Goal: Communication & Community: Answer question/provide support

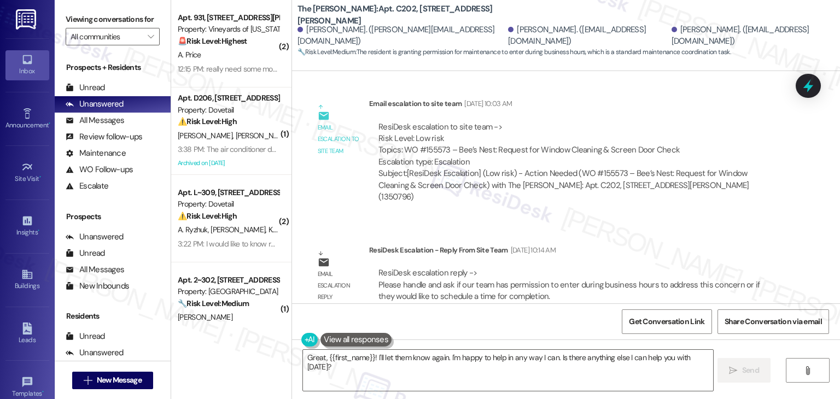
scroll to position [5421, 0]
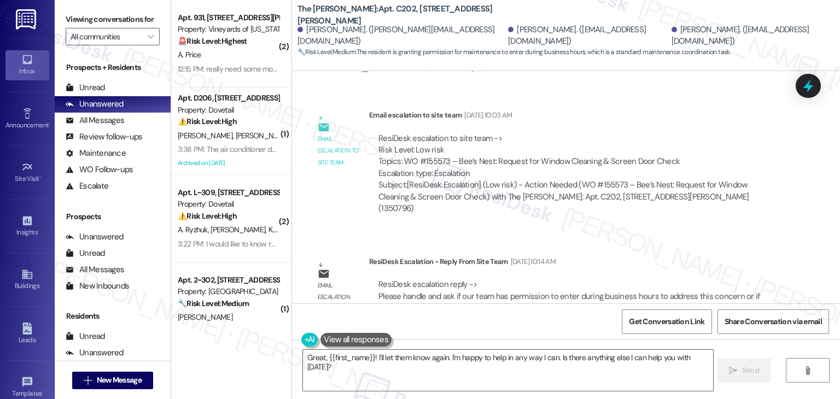
click at [632, 153] on div "Email escalation to site team Email escalation to site team [DATE] 10:03 AM Res…" at bounding box center [546, 166] width 493 height 130
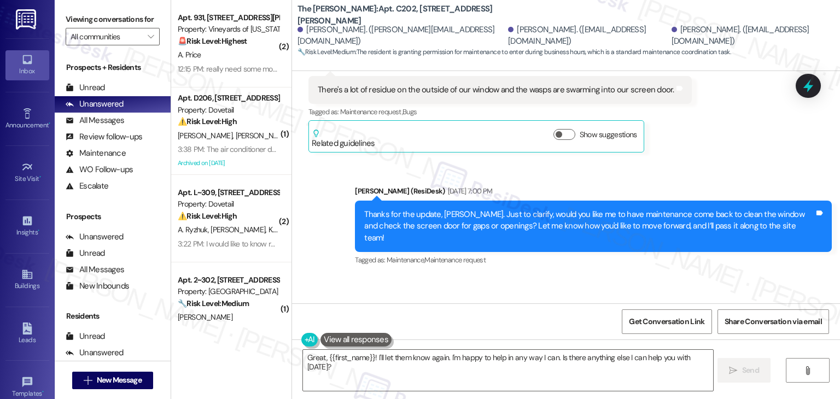
click at [633, 212] on div "Sent via SMS [PERSON_NAME] (ResiDesk) [DATE] 7:00 PM Thanks for the update, [PE…" at bounding box center [593, 227] width 493 height 100
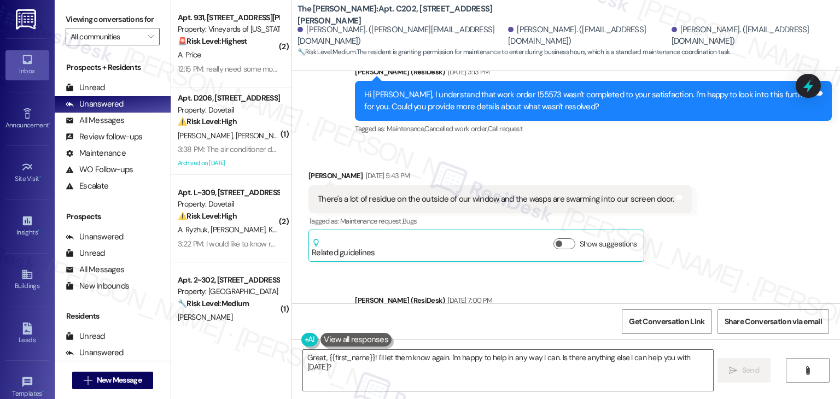
scroll to position [4764, 0]
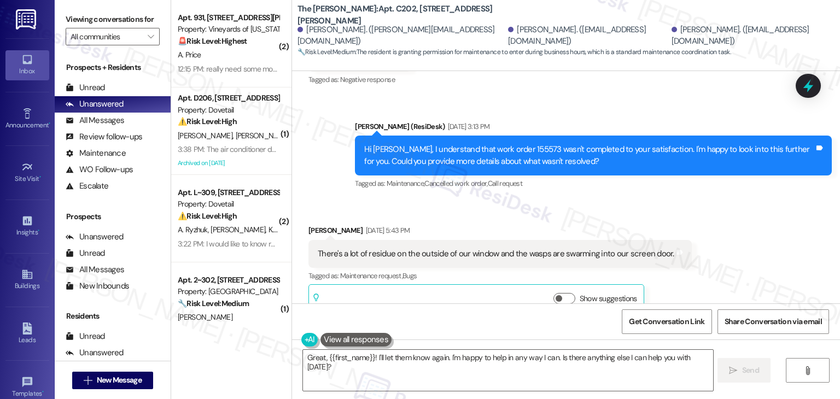
click at [709, 241] on div "Received via SMS [PERSON_NAME] [DATE] 5:43 PM There's a lot of residue on the o…" at bounding box center [566, 262] width 548 height 125
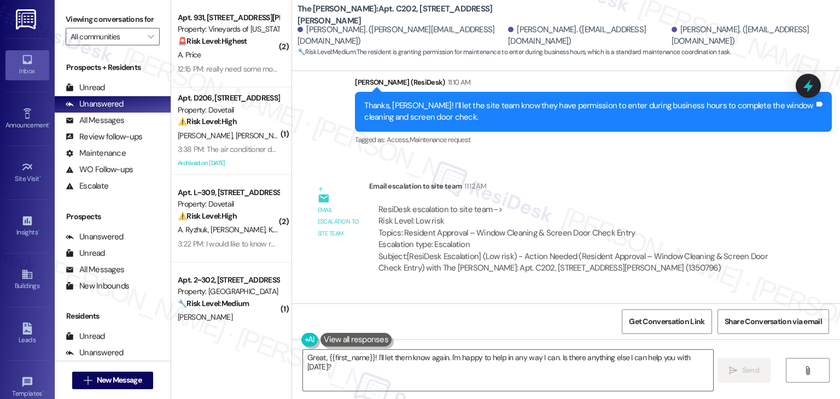
scroll to position [6077, 0]
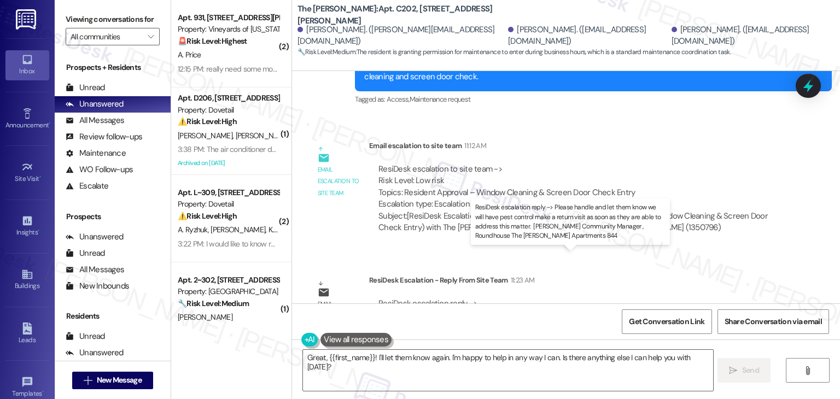
drag, startPoint x: 497, startPoint y: 267, endPoint x: 396, endPoint y: 283, distance: 101.8
click at [396, 298] on div "ResiDesk escalation reply -> Please handle and let them know we will have pest …" at bounding box center [573, 315] width 391 height 34
copy div "will have pest control make a return visit as soon as they are able to address …"
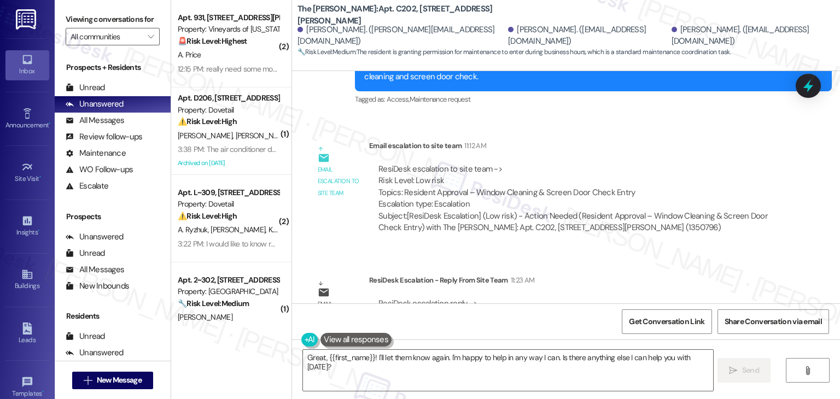
click at [674, 206] on div "Lease started [DATE] 6:00 PM Announcement, sent via SMS [PERSON_NAME] (ResiDesk…" at bounding box center [566, 187] width 548 height 232
click at [452, 359] on textarea "Great, {{first_name}}! I'll let them know again. I'm happy to help in any way I…" at bounding box center [508, 370] width 410 height 41
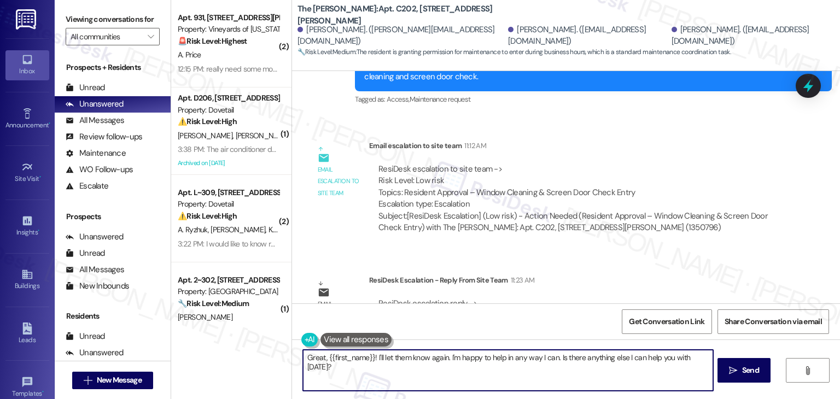
paste textarea "Hi [PERSON_NAME], I’ve forwarded your request to the site team, and they confir…"
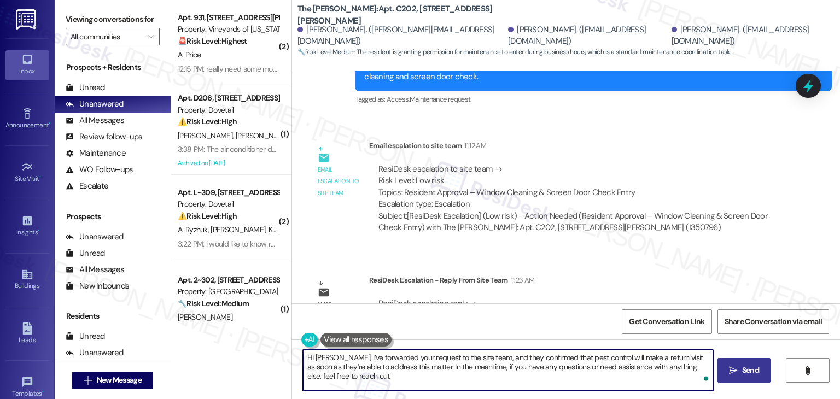
type textarea "Hi [PERSON_NAME], I’ve forwarded your request to the site team, and they confir…"
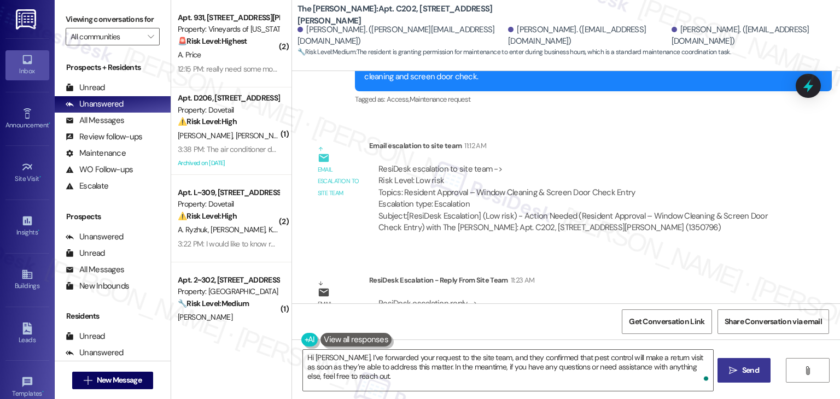
click at [742, 371] on span "Send" at bounding box center [750, 370] width 17 height 11
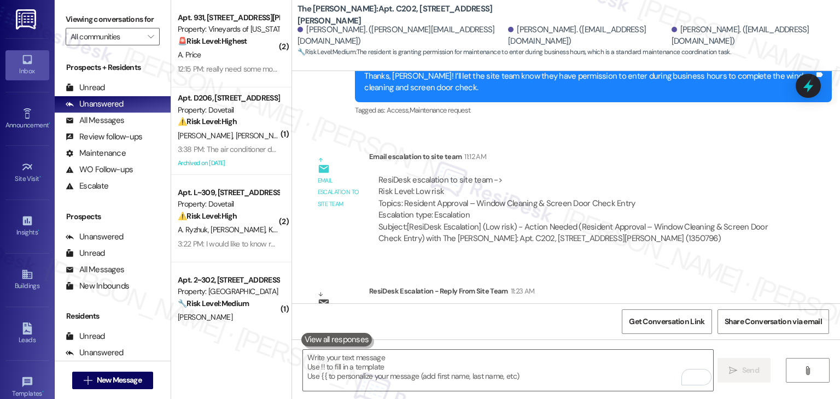
scroll to position [6164, 0]
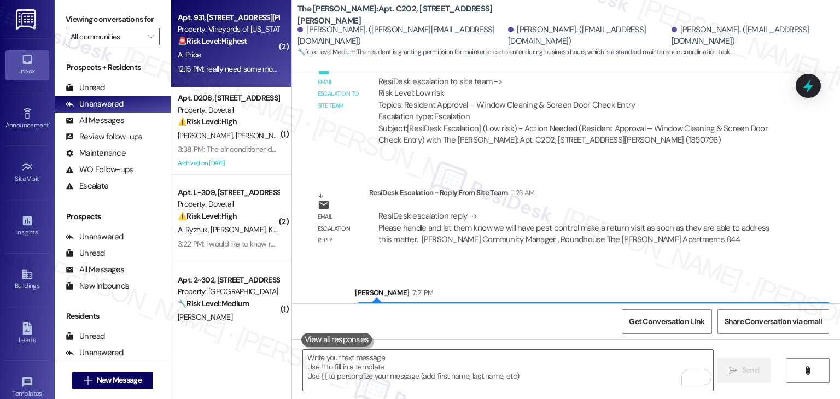
click at [227, 62] on div "12:15 PM: really need some more notice and things like that. at least a reply w…" at bounding box center [228, 69] width 103 height 14
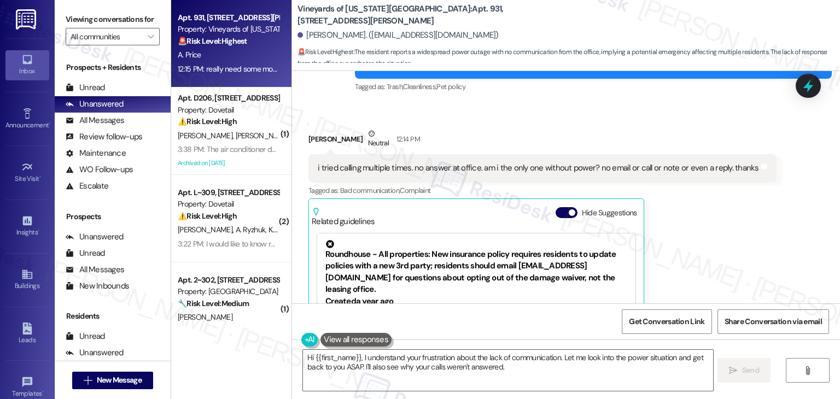
scroll to position [4075, 0]
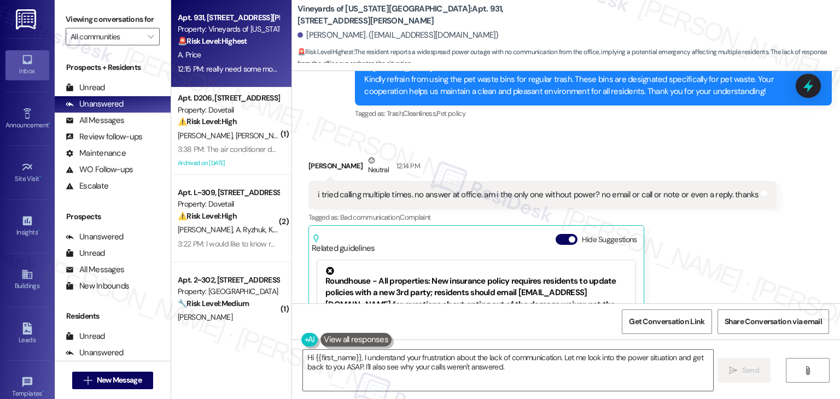
click at [419, 181] on div "i tried calling multiple times. no answer at office. am i the only one without …" at bounding box center [542, 195] width 468 height 28
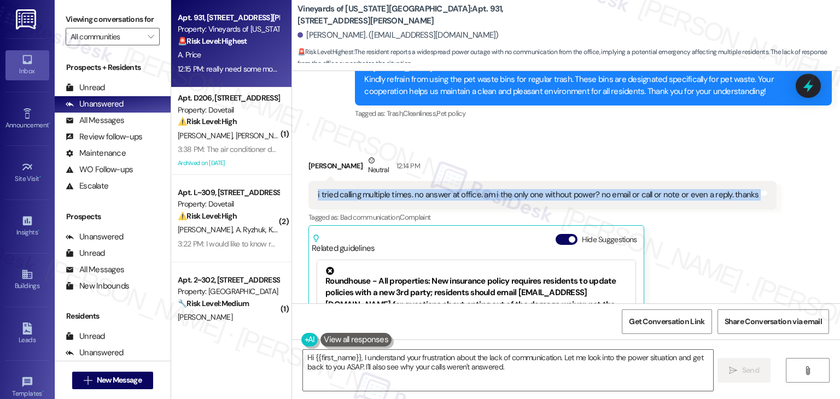
copy div "i tried calling multiple times. no answer at office. am i the only one without …"
click at [559, 234] on button "Hide Suggestions" at bounding box center [567, 239] width 22 height 11
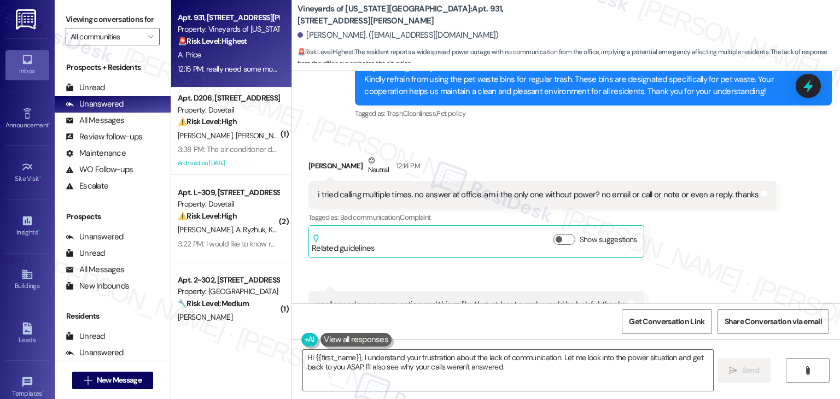
click at [434, 299] on div "really need some more notice and things like that. at least a reply would be he…" at bounding box center [472, 304] width 309 height 11
copy div "really need some more notice and things like that. at least a reply would be he…"
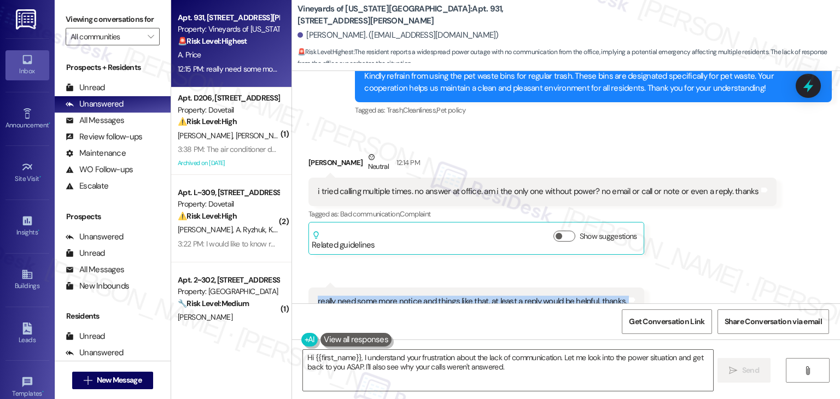
scroll to position [4079, 0]
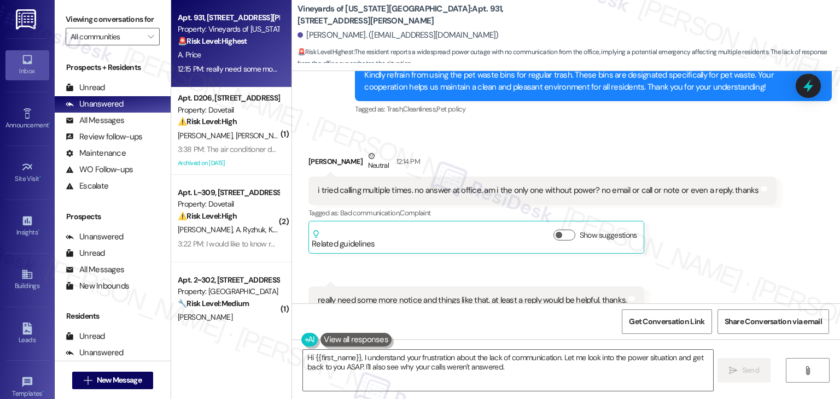
click at [317, 150] on div "[PERSON_NAME] Neutral 12:14 PM" at bounding box center [542, 163] width 468 height 27
copy div "Annika"
click at [485, 359] on textarea "Hi {{first_name}}, I understand your frustration about the lack of communicatio…" at bounding box center [508, 370] width 410 height 41
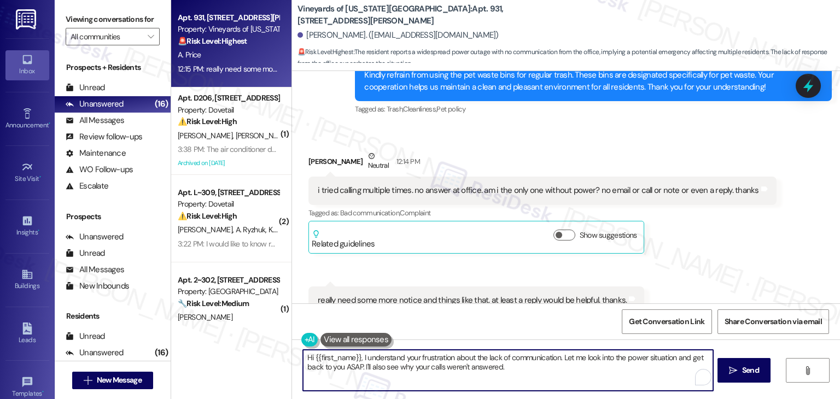
click at [485, 359] on textarea "Hi {{first_name}}, I understand your frustration about the lack of communicatio…" at bounding box center [508, 370] width 410 height 41
paste textarea "[PERSON_NAME], I’m sorry you’ve had trouble reaching someone and haven’t receiv…"
drag, startPoint x: 529, startPoint y: 370, endPoint x: 504, endPoint y: 367, distance: 25.8
click at [504, 367] on textarea "Hi [PERSON_NAME], I’m sorry you’ve had trouble reaching someone and haven’t rec…" at bounding box center [508, 370] width 410 height 41
type textarea "Hi [PERSON_NAME], I’m sorry you’ve had trouble reaching someone and haven’t rec…"
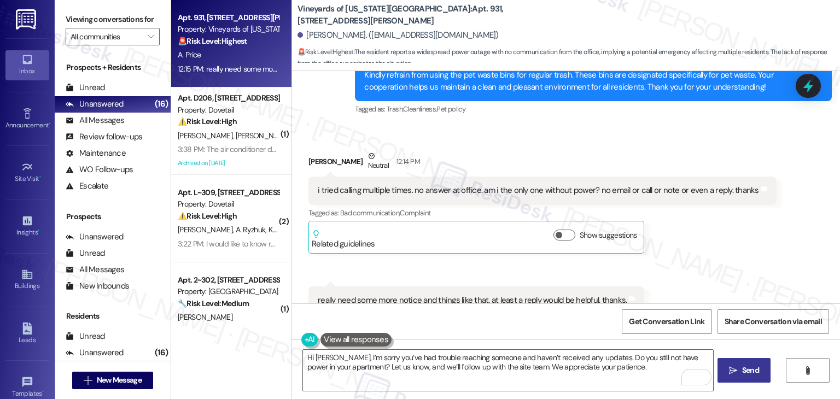
click at [748, 366] on span "Send" at bounding box center [750, 370] width 17 height 11
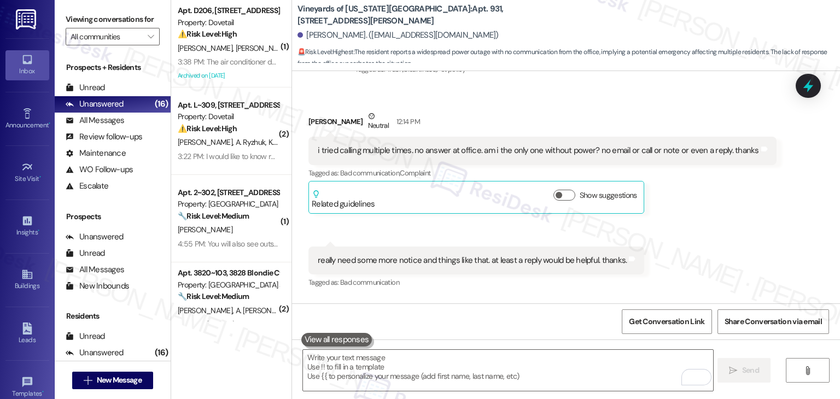
scroll to position [4167, 0]
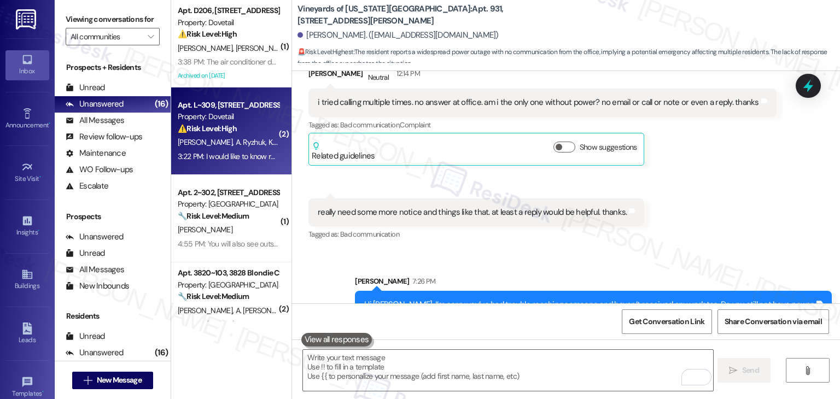
click at [211, 114] on div "Property: Dovetail" at bounding box center [228, 116] width 101 height 11
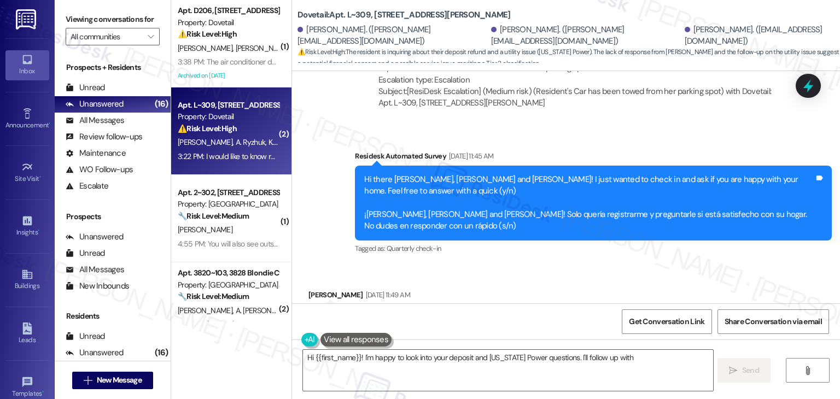
scroll to position [3463, 0]
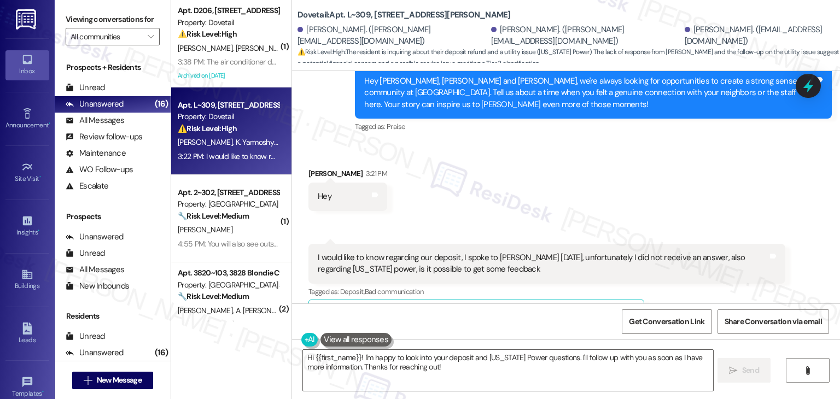
click at [536, 174] on div "Received via SMS [PERSON_NAME] 3:21 PM Hey Tags and notes Received via SMS 3:22…" at bounding box center [566, 241] width 548 height 197
click at [540, 167] on div "Received via SMS [PERSON_NAME] 3:21 PM Hey Tags and notes Received via SMS 3:22…" at bounding box center [566, 241] width 548 height 197
click at [439, 252] on div "I would like to know regarding our deposit, I spoke to [PERSON_NAME] [DATE], un…" at bounding box center [543, 264] width 450 height 24
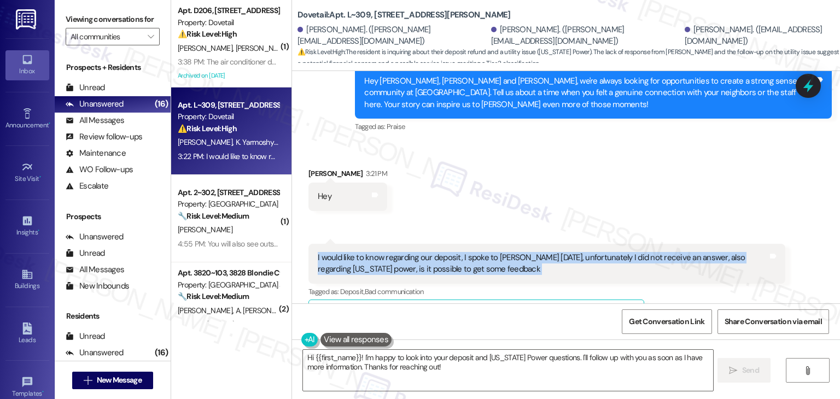
click at [439, 252] on div "I would like to know regarding our deposit, I spoke to [PERSON_NAME] [DATE], un…" at bounding box center [543, 264] width 450 height 24
copy div "I would like to know regarding our deposit, I spoke to [PERSON_NAME] [DATE], un…"
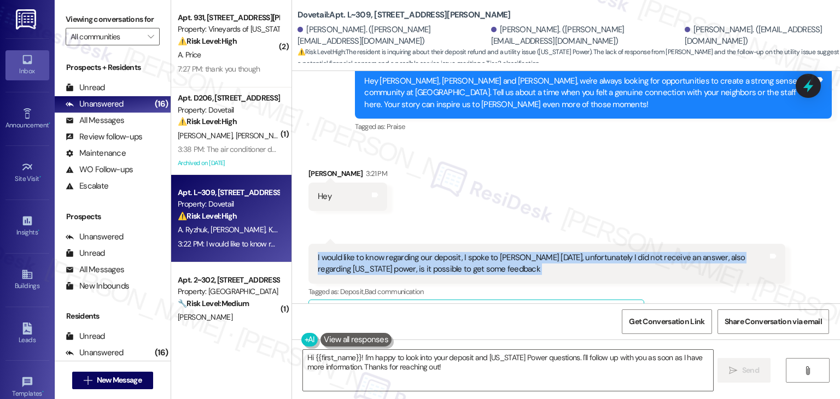
click at [515, 157] on div "Received via SMS [PERSON_NAME] 3:21 PM Hey Tags and notes Received via SMS 3:22…" at bounding box center [566, 241] width 548 height 197
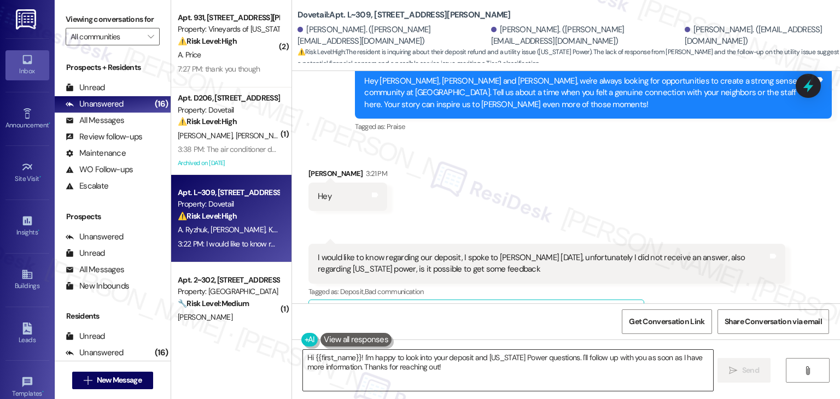
click at [425, 359] on textarea "Hi {{first_name}}! I'm happy to look into your deposit and [US_STATE] Power que…" at bounding box center [508, 370] width 410 height 41
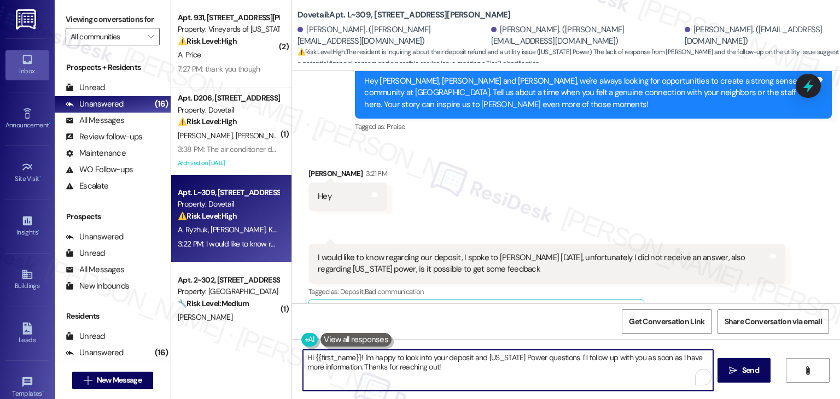
click at [425, 359] on textarea "Hi {{first_name}}! I'm happy to look into your deposit and [US_STATE] Power que…" at bounding box center [508, 370] width 410 height 41
paste textarea "[PERSON_NAME], I’ll follow up with the site team regarding your deposit and [US…"
click at [750, 370] on span "Send" at bounding box center [750, 370] width 17 height 11
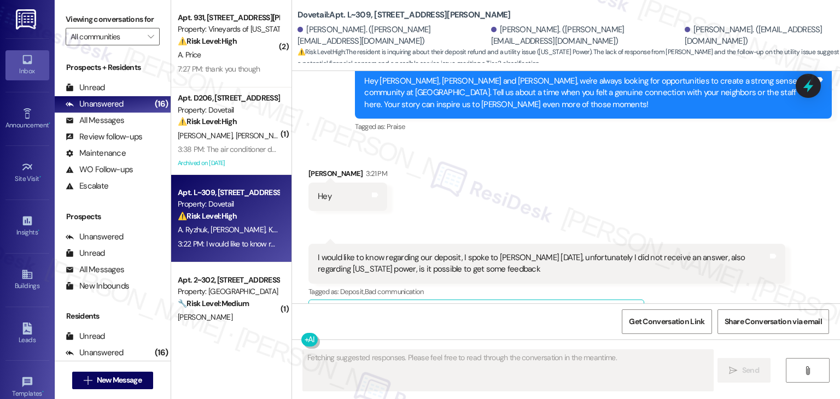
scroll to position [3463, 0]
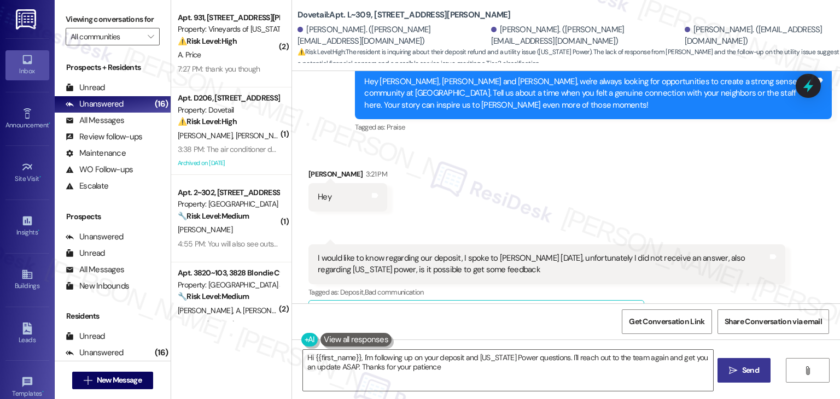
type textarea "Hi {{first_name}}, I'm following up on your deposit and [US_STATE] Power questi…"
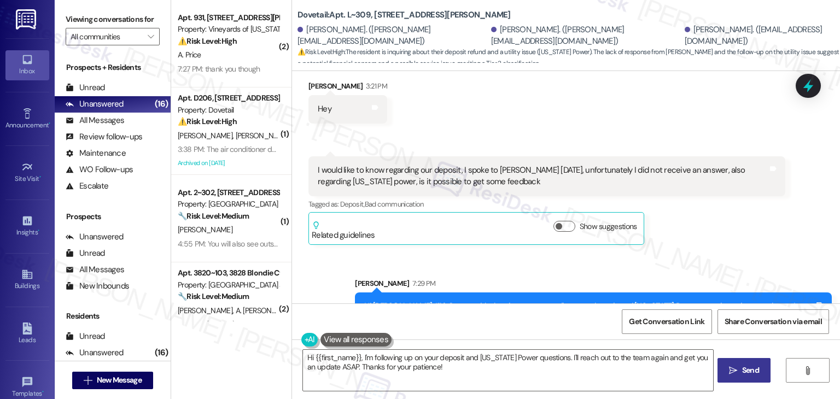
scroll to position [3551, 0]
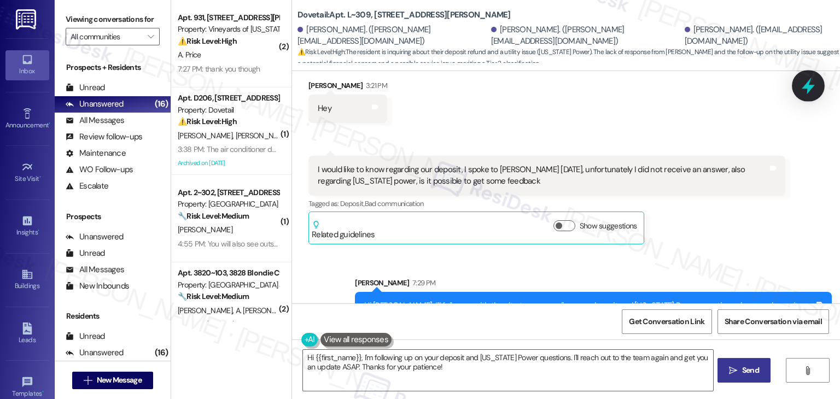
click at [812, 88] on icon at bounding box center [808, 86] width 13 height 17
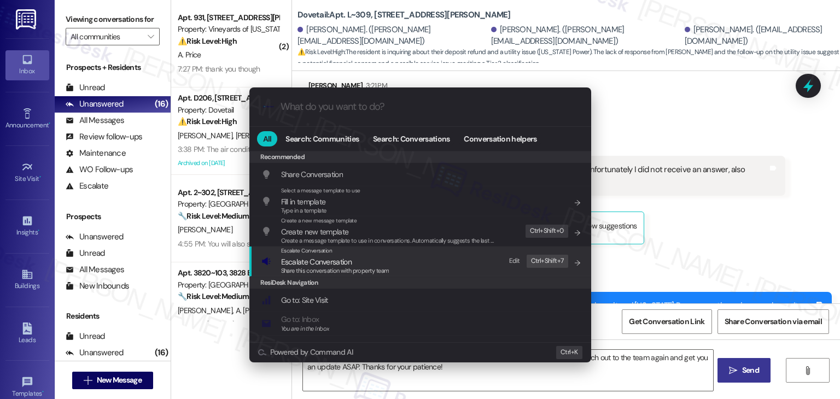
click at [330, 258] on span "Escalate Conversation" at bounding box center [316, 262] width 71 height 10
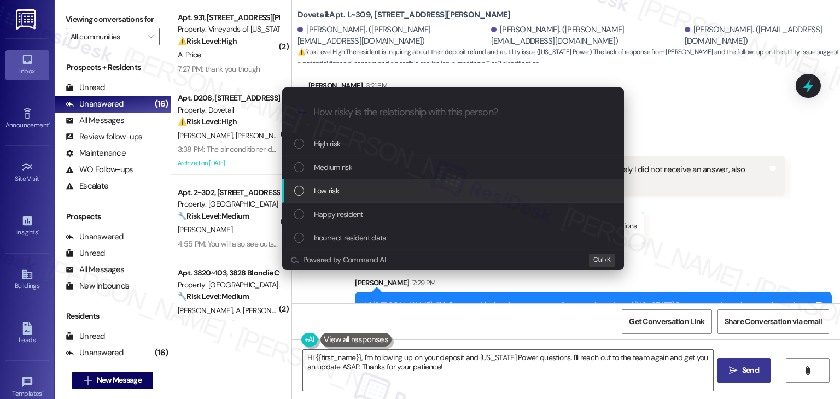
click at [297, 188] on div "List of options" at bounding box center [299, 191] width 10 height 10
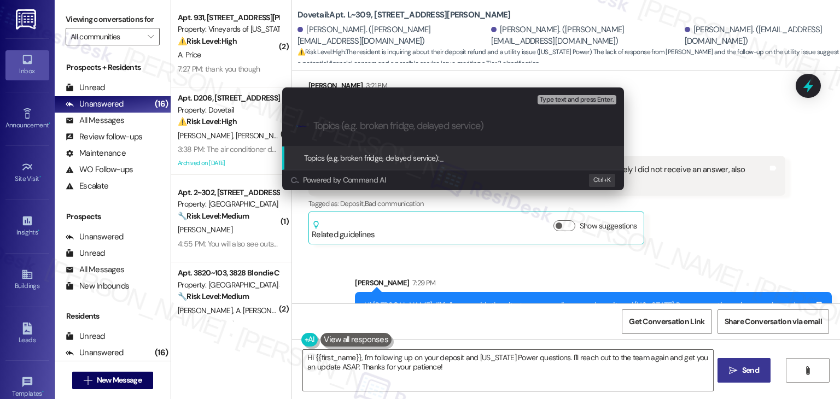
paste input "Resident Follow-Up – Deposit Status and [US_STATE] Power Inquiry"
type input "Resident Follow-Up – Deposit Status and [US_STATE] Power Inquiry"
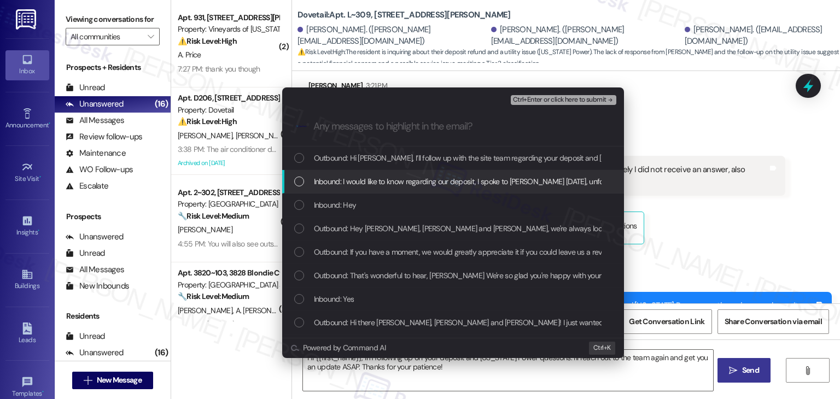
click at [294, 184] on div "List of options" at bounding box center [299, 182] width 10 height 10
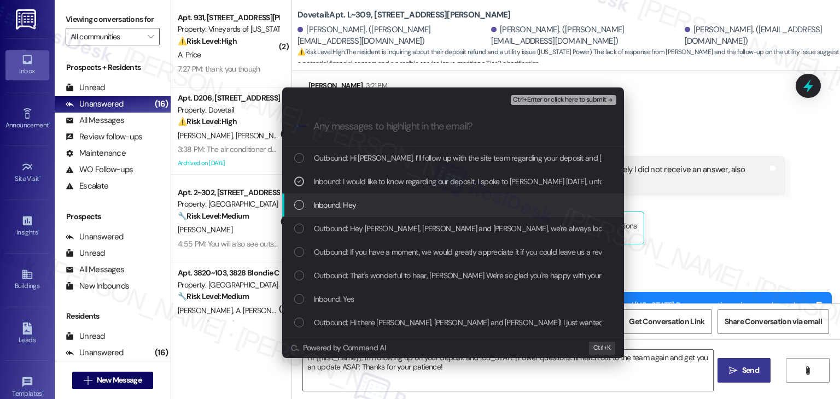
click at [295, 205] on div "List of options" at bounding box center [299, 205] width 10 height 10
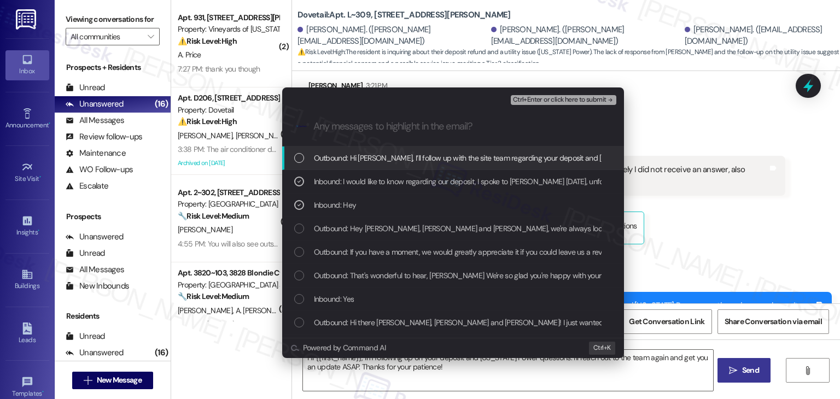
click at [563, 98] on span "Ctrl+Enter or click here to submit" at bounding box center [560, 100] width 94 height 8
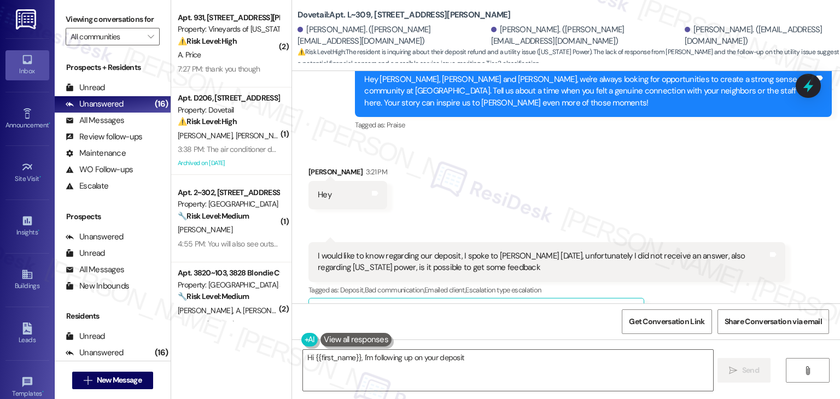
scroll to position [3463, 0]
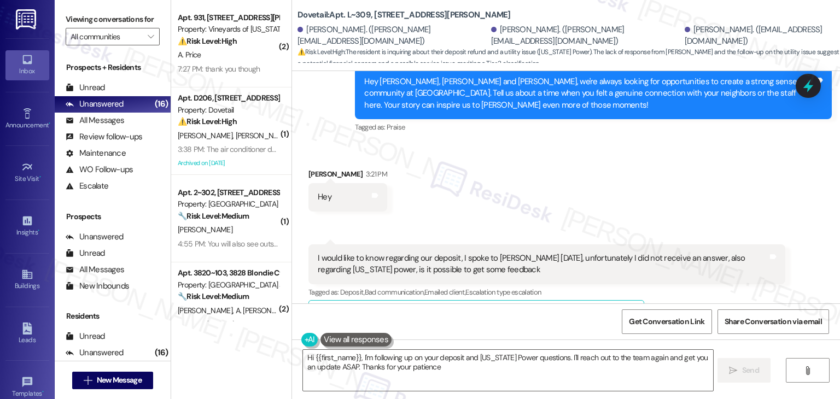
type textarea "Hi {{first_name}}, I'm following up on your deposit and [US_STATE] Power questi…"
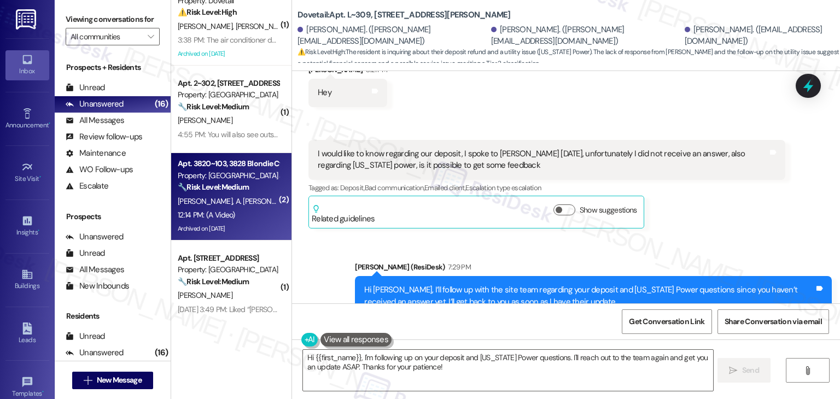
scroll to position [0, 0]
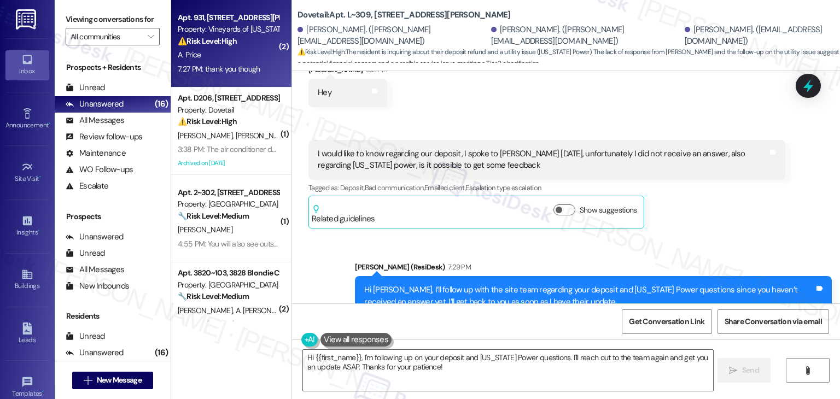
click at [231, 63] on div "7:27 PM: thank you though 7:27 PM: thank you though" at bounding box center [228, 69] width 103 height 14
type textarea "Hi {{first_name}}, I'm following up on your deposit and [US_STATE] Power questi…"
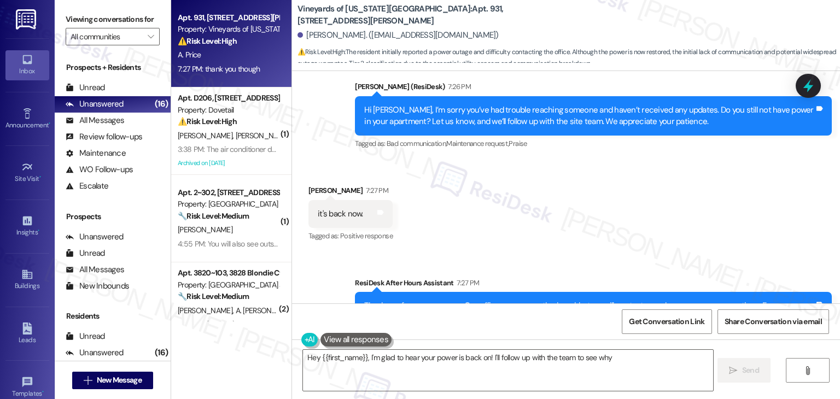
scroll to position [4471, 0]
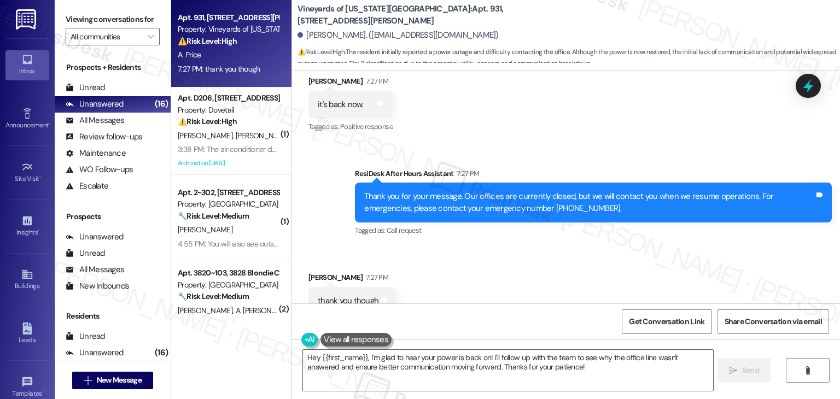
click at [472, 272] on div "Received via SMS [PERSON_NAME] 7:27 PM thank you though Tags and notes Tagged a…" at bounding box center [566, 293] width 548 height 92
drag, startPoint x: 462, startPoint y: 365, endPoint x: 521, endPoint y: 378, distance: 60.5
click at [462, 365] on textarea "Hey {{first_name}}, I'm glad to hear your power is back on! I'll follow up with…" at bounding box center [508, 370] width 410 height 41
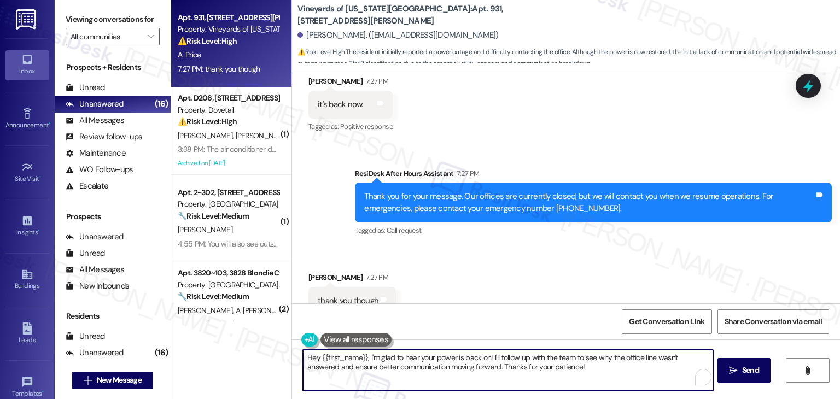
drag, startPoint x: 544, startPoint y: 378, endPoint x: 522, endPoint y: 346, distance: 38.2
click at [522, 346] on div "Hey {{first_name}}, I'm glad to hear your power is back on! I'll follow up with…" at bounding box center [566, 381] width 548 height 82
paste textarea "Let us know if there's anything else we can assist you with!"
type textarea "Hey {{first_name}}, I'm glad to hear your power is back on! Let us know if ther…"
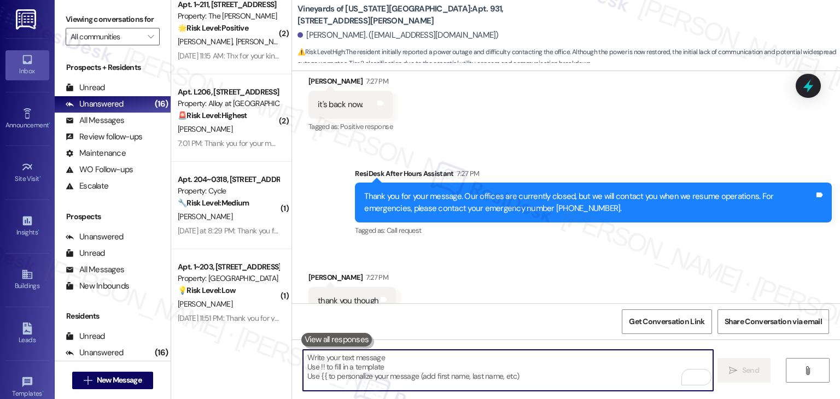
scroll to position [820, 0]
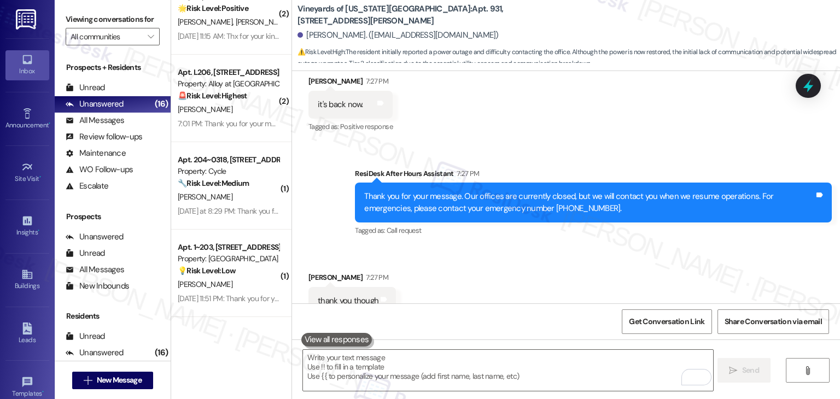
click at [468, 252] on div "Received via SMS [PERSON_NAME] 7:27 PM thank you though Tags and notes Tagged a…" at bounding box center [566, 293] width 548 height 92
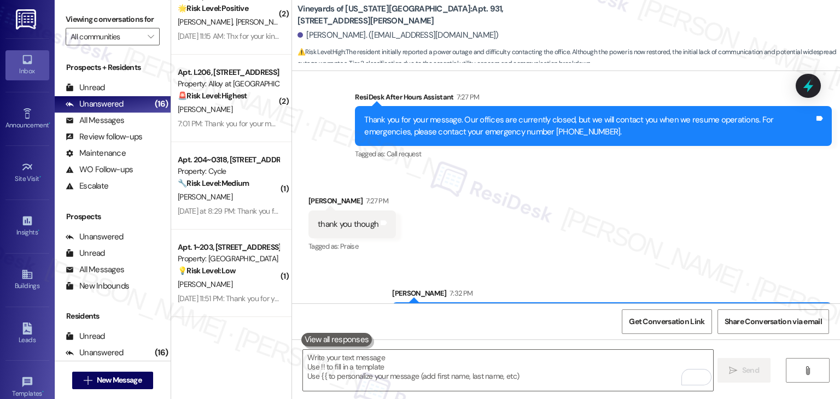
click at [336, 265] on div "Sent via SMS [PERSON_NAME] 7:32 PM Hey [PERSON_NAME], I'm glad to hear your pow…" at bounding box center [566, 301] width 548 height 76
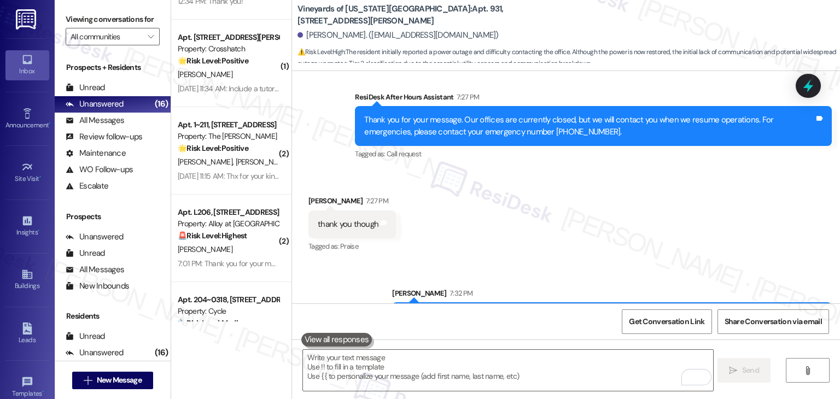
scroll to position [656, 0]
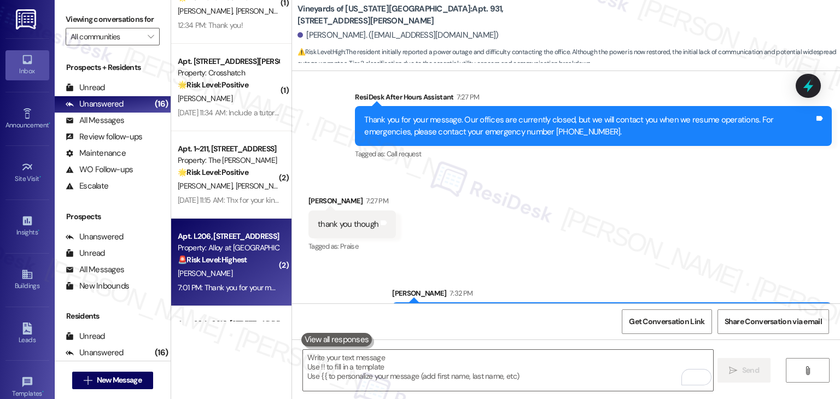
click at [247, 276] on div "[PERSON_NAME]" at bounding box center [228, 274] width 103 height 14
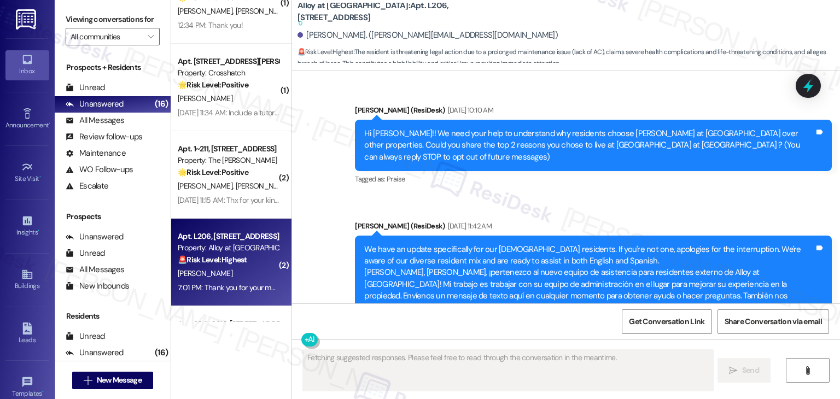
scroll to position [22241, 0]
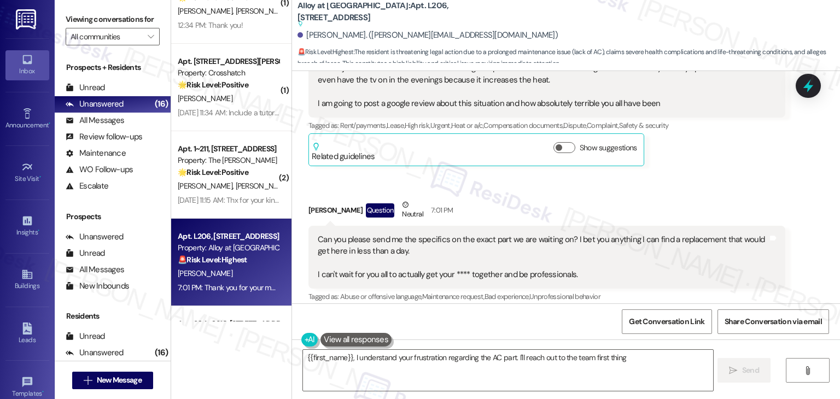
click at [556, 314] on button "Hide Suggestions" at bounding box center [567, 319] width 22 height 11
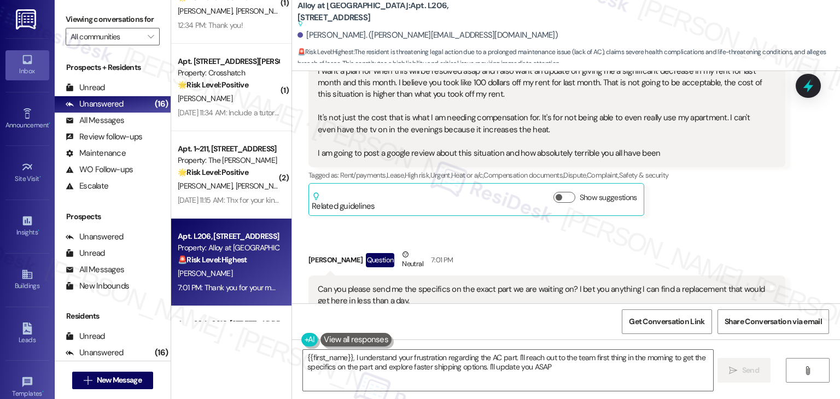
type textarea "{{first_name}}, I understand your frustration regarding the AC part. I'll reach…"
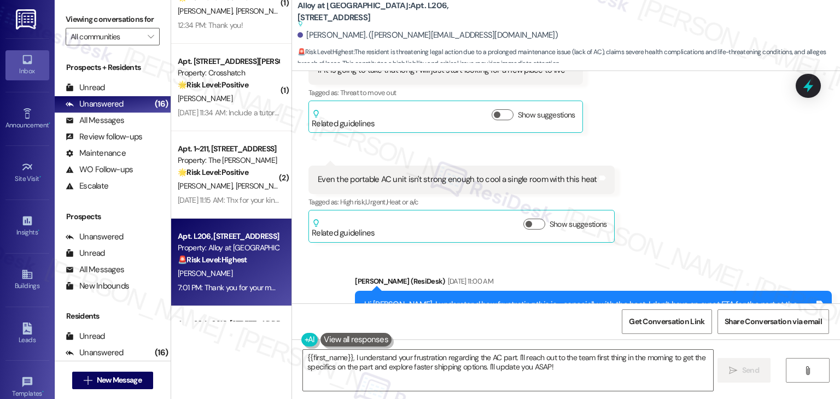
scroll to position [21481, 0]
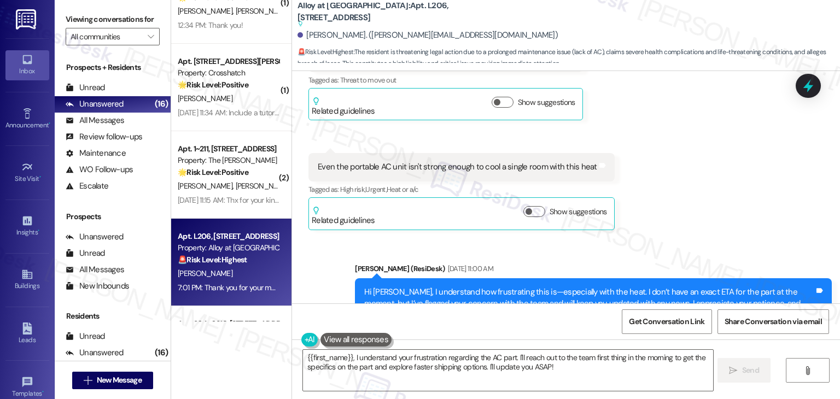
scroll to position [21645, 0]
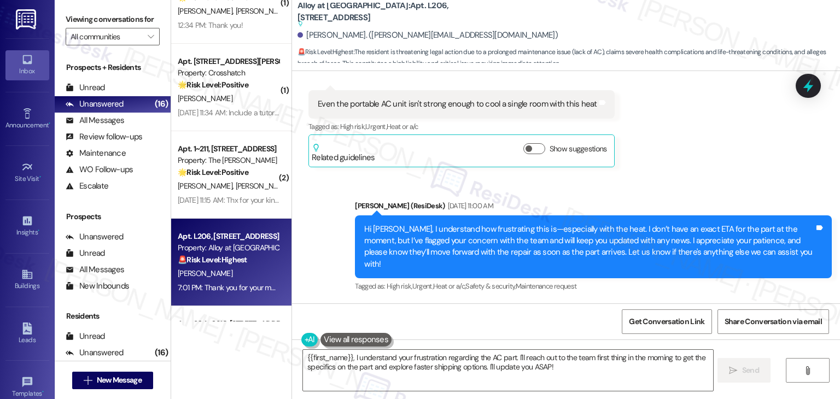
click at [226, 340] on div "( 1 ) Apt. 2~202, [STREET_ADDRESS] Property: Silver Creek 🔧 Risk Level: Medium …" at bounding box center [231, 199] width 120 height 399
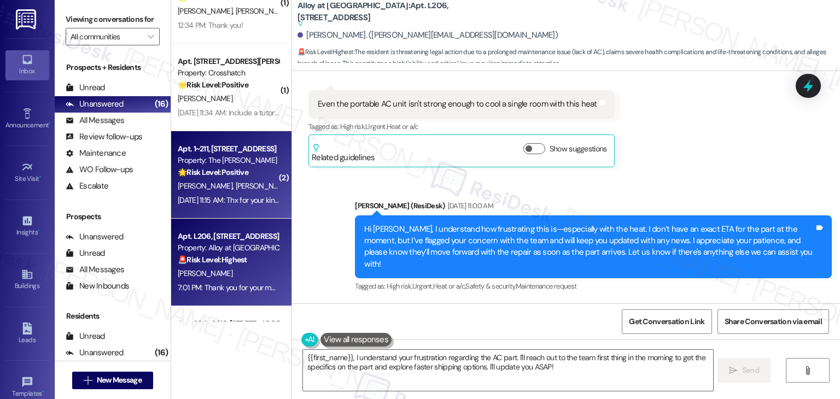
click at [212, 215] on div "Apt. 1~211, [STREET_ADDRESS] Property: The [PERSON_NAME] 🌟 Risk Level: Positive…" at bounding box center [231, 174] width 120 height 87
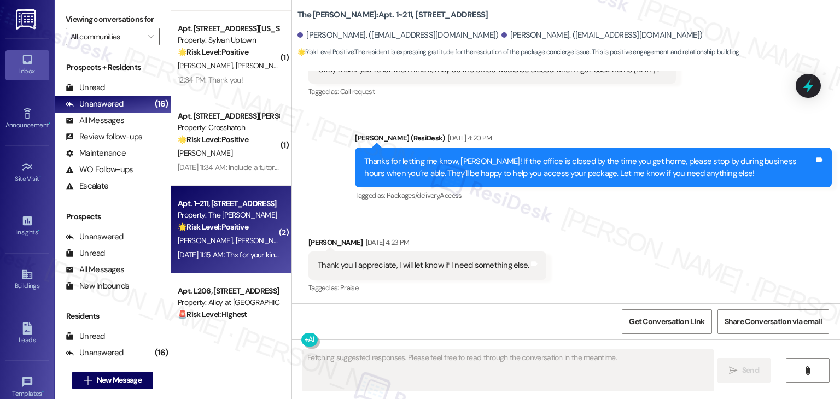
scroll to position [4202, 0]
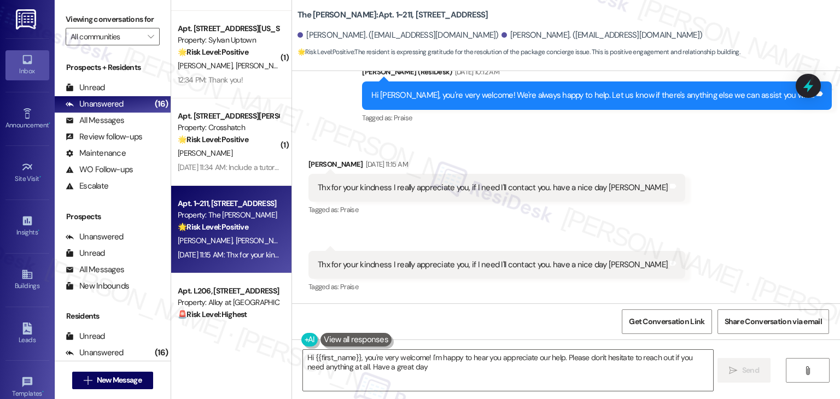
type textarea "Hi {{first_name}}, you're very welcome! I'm happy to hear you appreciate our he…"
click at [692, 224] on div "Received via SMS [PERSON_NAME] [DATE] 11:15 AM Thx for your kindness I really a…" at bounding box center [566, 219] width 548 height 170
